Goal: Task Accomplishment & Management: Manage account settings

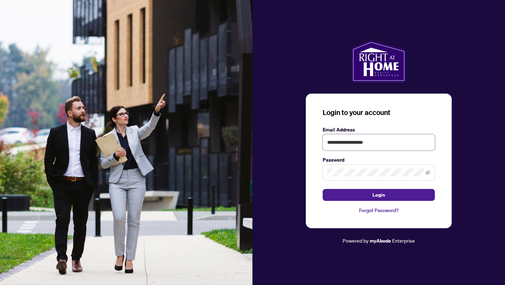
click at [347, 143] on input "**********" at bounding box center [379, 142] width 112 height 16
type input "**********"
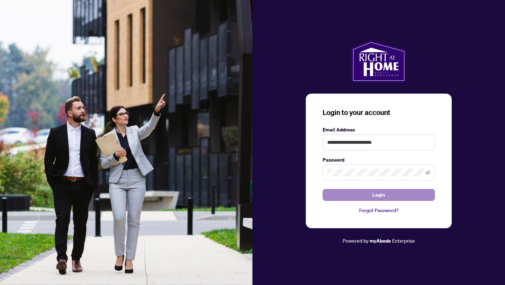
click at [347, 195] on button "Login" at bounding box center [379, 195] width 112 height 12
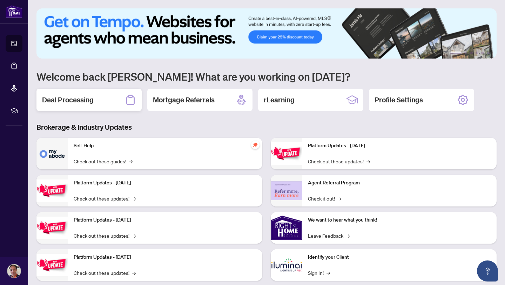
click at [84, 99] on h2 "Deal Processing" at bounding box center [68, 100] width 52 height 10
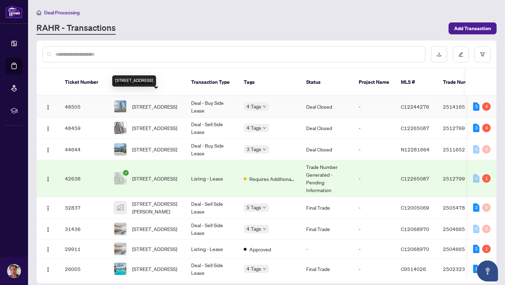
click at [160, 103] on span "[STREET_ADDRESS]" at bounding box center [154, 107] width 45 height 8
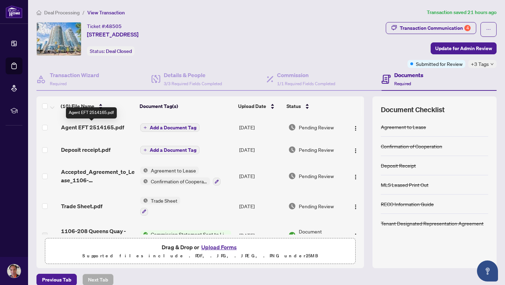
click at [104, 128] on span "Agent EFT 2514165.pdf" at bounding box center [92, 127] width 63 height 8
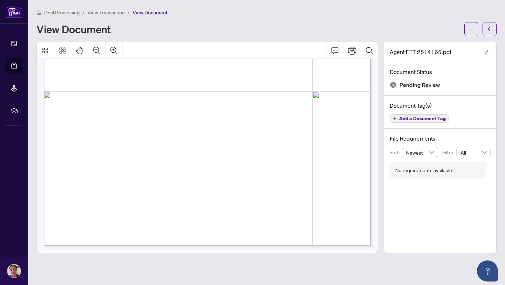
scroll to position [243, 0]
click at [356, 52] on icon "Print" at bounding box center [352, 50] width 8 height 8
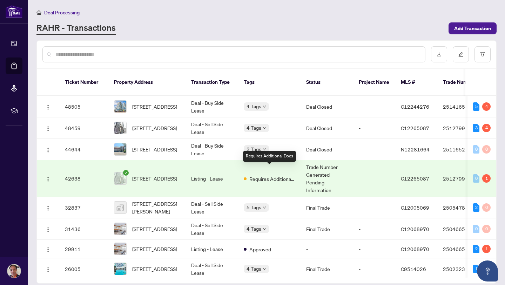
click at [267, 175] on span "Requires Additional Docs" at bounding box center [273, 179] width 46 height 8
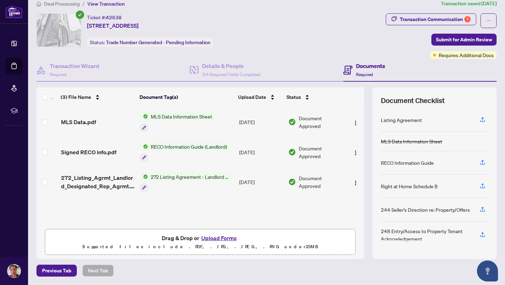
scroll to position [8, 0]
click at [368, 67] on h4 "Documents" at bounding box center [370, 66] width 29 height 8
click at [471, 42] on div "Requires Additional Docs" at bounding box center [459, 41] width 53 height 11
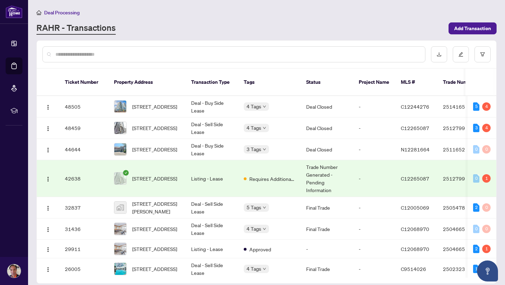
click at [317, 168] on td "Trade Number Generated - Pending Information" at bounding box center [327, 178] width 53 height 37
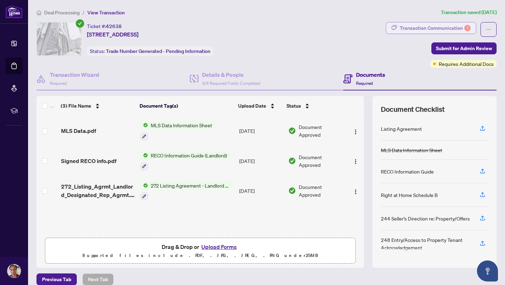
click at [435, 27] on div "Transaction Communication 1" at bounding box center [435, 27] width 71 height 11
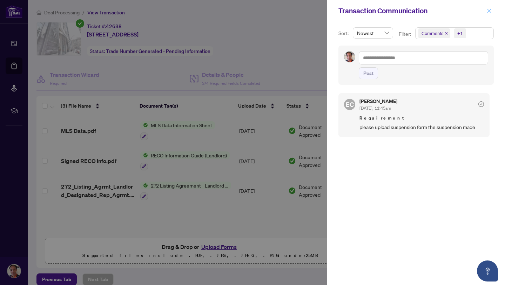
click at [489, 11] on icon "close" at bounding box center [490, 11] width 4 height 4
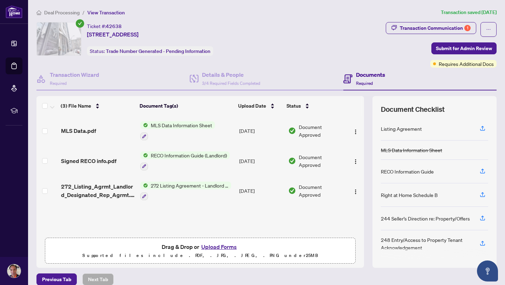
click at [354, 79] on div "Documents Required" at bounding box center [365, 79] width 42 height 16
click at [363, 81] on span "Required" at bounding box center [364, 83] width 17 height 5
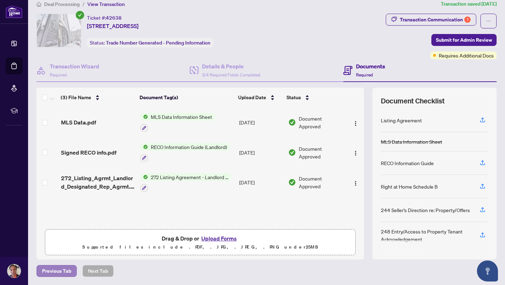
click at [51, 269] on span "Previous Tab" at bounding box center [56, 271] width 29 height 11
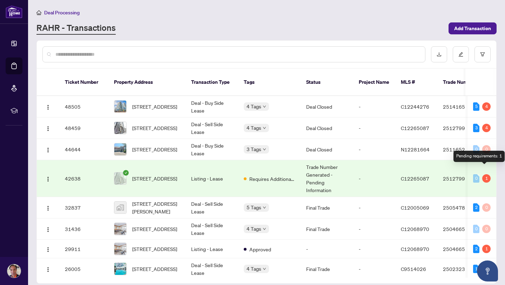
click at [486, 174] on div "1" at bounding box center [487, 178] width 8 height 8
click at [484, 174] on div "1" at bounding box center [487, 178] width 8 height 8
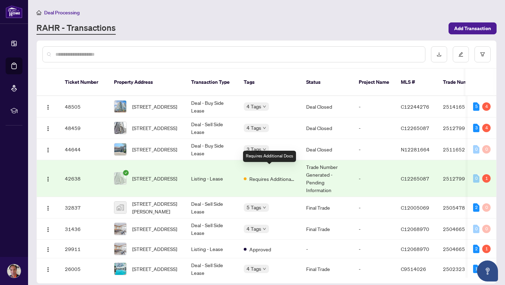
click at [266, 175] on span "Requires Additional Docs" at bounding box center [273, 179] width 46 height 8
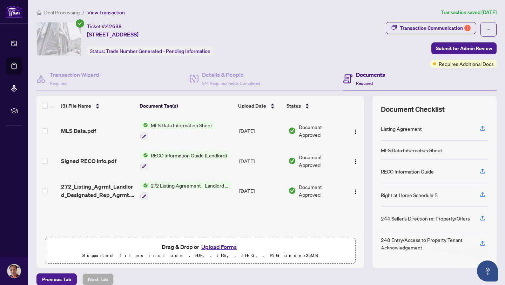
click at [277, 15] on ol "Deal Processing / View Transaction" at bounding box center [237, 12] width 402 height 8
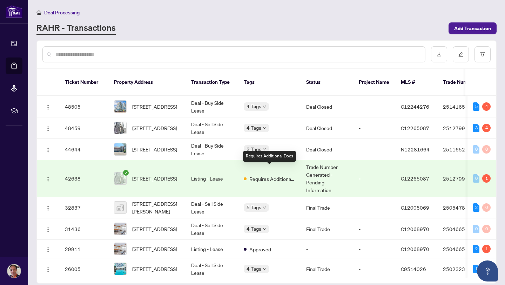
click at [254, 175] on span "Requires Additional Docs" at bounding box center [273, 179] width 46 height 8
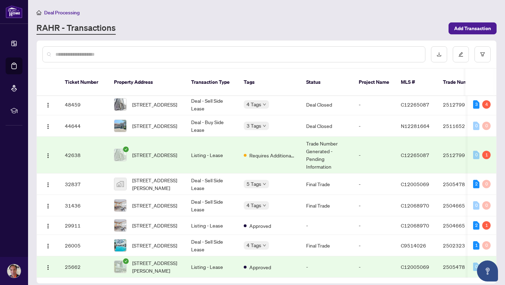
scroll to position [28, 0]
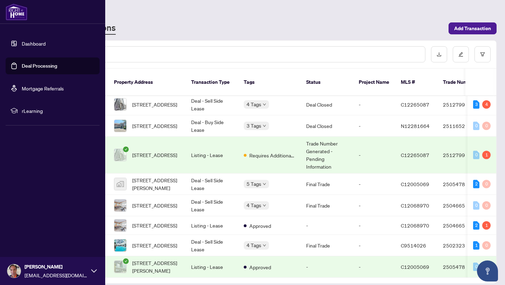
click at [93, 273] on icon at bounding box center [94, 271] width 6 height 6
click at [32, 228] on span "Logout" at bounding box center [28, 229] width 16 height 11
